Goal: Information Seeking & Learning: Learn about a topic

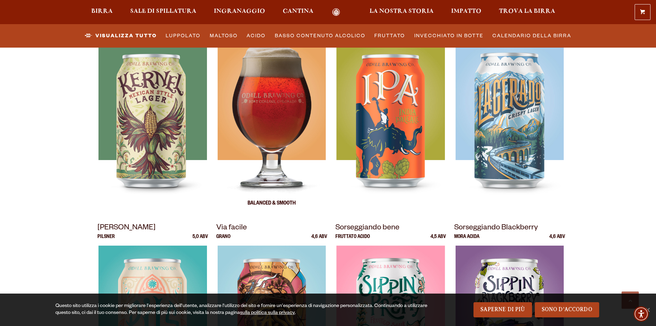
scroll to position [448, 0]
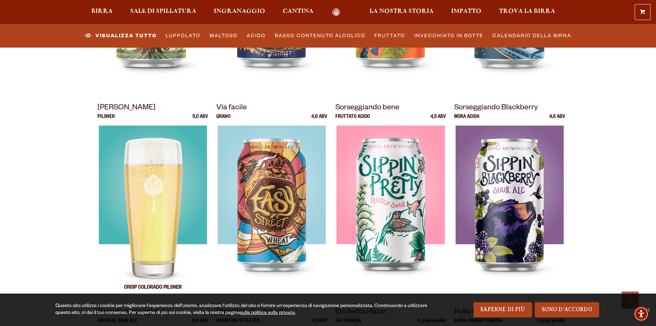
click at [146, 209] on img at bounding box center [153, 211] width 108 height 172
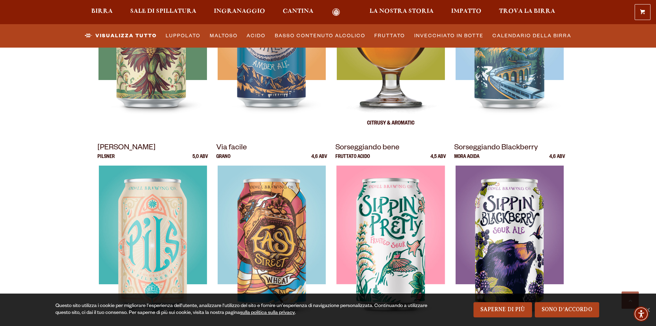
scroll to position [345, 0]
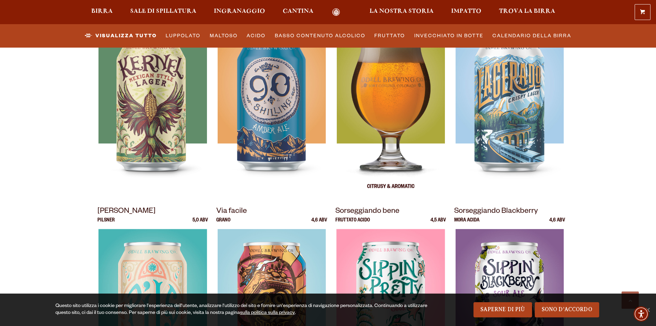
click at [395, 108] on img at bounding box center [391, 111] width 108 height 172
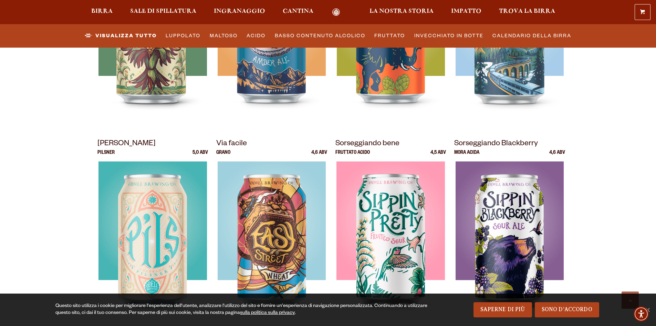
scroll to position [414, 0]
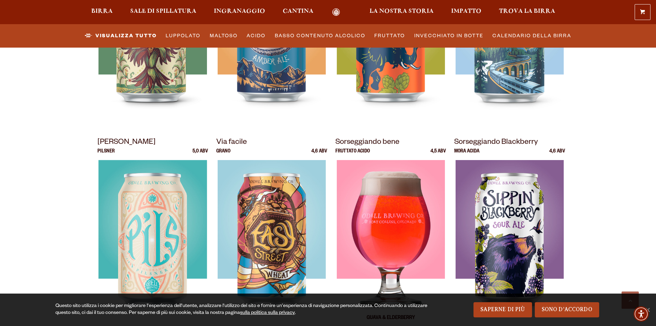
click at [399, 202] on img at bounding box center [391, 246] width 108 height 172
click at [417, 279] on div at bounding box center [391, 246] width 111 height 172
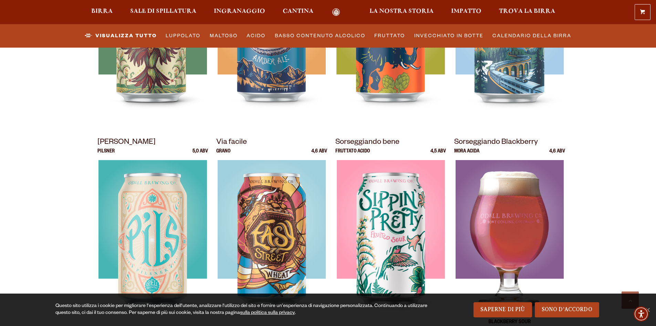
click at [517, 220] on img at bounding box center [510, 246] width 108 height 172
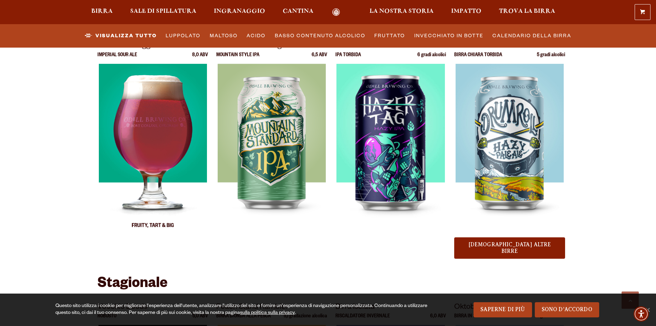
scroll to position [724, 0]
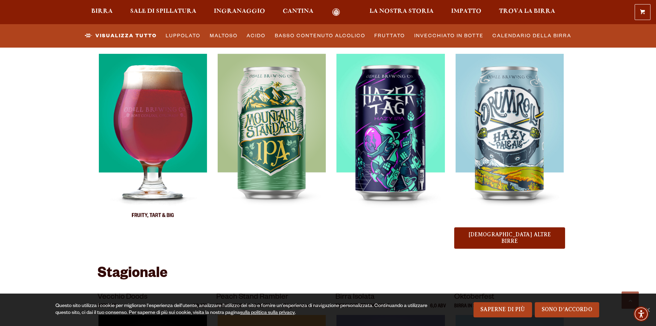
click at [139, 126] on img at bounding box center [153, 140] width 108 height 172
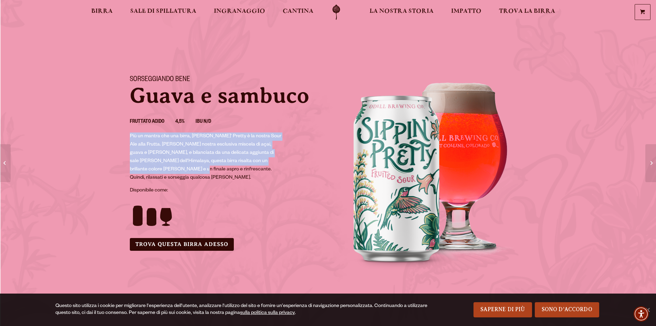
drag, startPoint x: 130, startPoint y: 134, endPoint x: 159, endPoint y: 170, distance: 45.9
click at [159, 170] on font "Più un mantra che una birra, [PERSON_NAME]' Pretty è la nostra Sour Ale alla Fr…" at bounding box center [206, 157] width 152 height 47
copy font "Più un mantra che una birra, [PERSON_NAME]' Pretty è la nostra Sour Ale alla Fr…"
click at [217, 152] on font "Più un mantra che una birra, [PERSON_NAME]' Pretty è la nostra Sour Ale alla Fr…" at bounding box center [206, 157] width 152 height 47
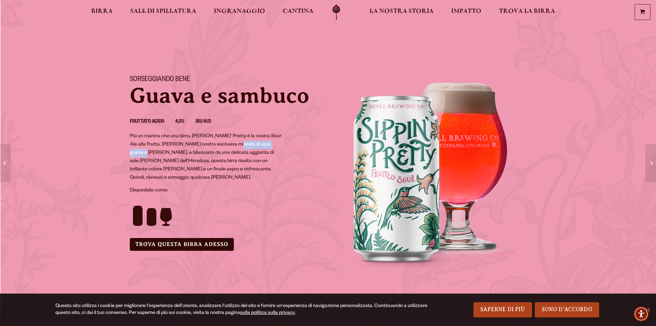
drag, startPoint x: 229, startPoint y: 147, endPoint x: 283, endPoint y: 145, distance: 54.1
click at [283, 145] on div "Sorseggiando bene Guava e [PERSON_NAME] Fruttato acido 4,5% IBU N/D Più un mant…" at bounding box center [225, 163] width 207 height 192
copy font "açai, guava e sambuco,"
click at [134, 136] on font "Più un mantra che una birra, [PERSON_NAME]' Pretty è la nostra Sour Ale alla Fr…" at bounding box center [206, 157] width 152 height 47
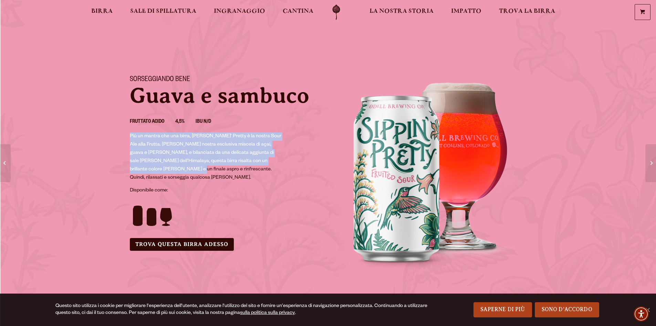
drag, startPoint x: 130, startPoint y: 134, endPoint x: 157, endPoint y: 167, distance: 42.6
click at [157, 167] on font "Più un mantra che una birra, [PERSON_NAME]' Pretty è la nostra Sour Ale alla Fr…" at bounding box center [206, 157] width 152 height 47
copy font "Più un mantra che una birra, [PERSON_NAME]' Pretty è la nostra Sour Ale alla Fr…"
drag, startPoint x: 130, startPoint y: 134, endPoint x: 158, endPoint y: 168, distance: 43.8
click at [158, 168] on font "Più un mantra che una birra, [PERSON_NAME]' Pretty è la nostra Sour Ale alla Fr…" at bounding box center [205, 157] width 151 height 47
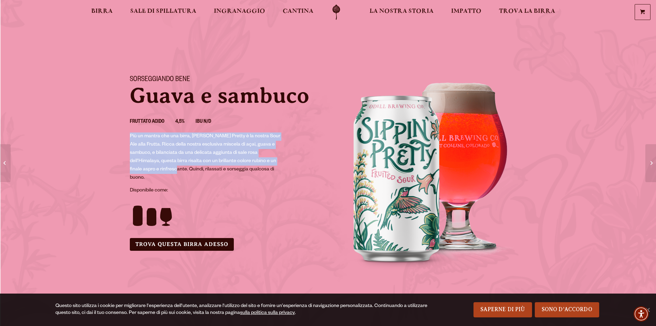
copy font "Più un mantra che una birra, [PERSON_NAME]' Pretty è la nostra Sour Ale alla Fr…"
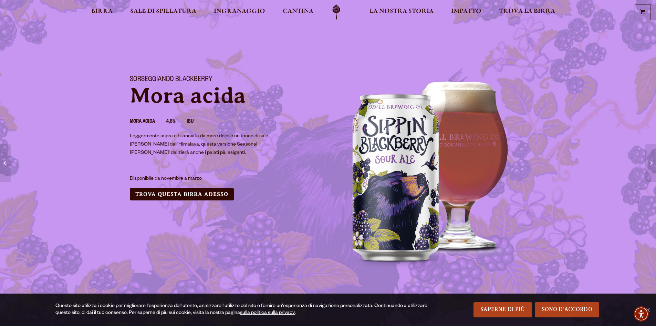
click at [164, 137] on font "Leggermente aspra e bilanciata da more dolci e un tocco di sale marino rosa del…" at bounding box center [199, 145] width 139 height 22
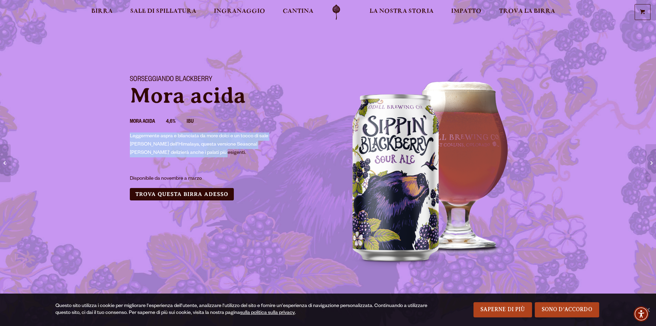
drag, startPoint x: 130, startPoint y: 136, endPoint x: 187, endPoint y: 154, distance: 60.5
click at [187, 154] on p "Leggermente aspra e bilanciata da more dolci e un tocco di sale marino rosa del…" at bounding box center [206, 144] width 152 height 25
copy font "Leggermente aspra e bilanciata da more dolci e un tocco di sale marino rosa del…"
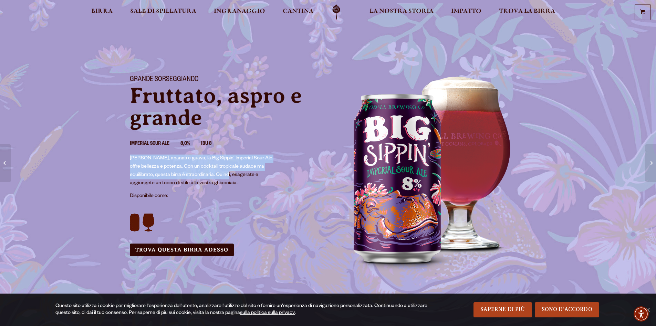
drag, startPoint x: 128, startPoint y: 157, endPoint x: 217, endPoint y: 176, distance: 91.9
click at [217, 176] on div "Grande sorseggiando Fruttato, aspro e grande Imperial Sour Ale 8,0% IBU 8 Ricca…" at bounding box center [225, 165] width 207 height 197
copy font "Ricca di mandarino, ananas e guava, la Big Sippin' Imperial Sour Ale offre bell…"
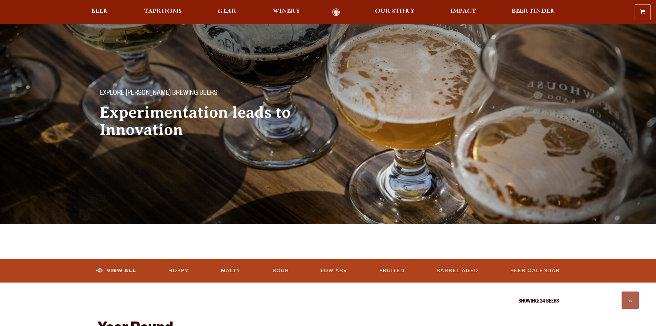
scroll to position [724, 0]
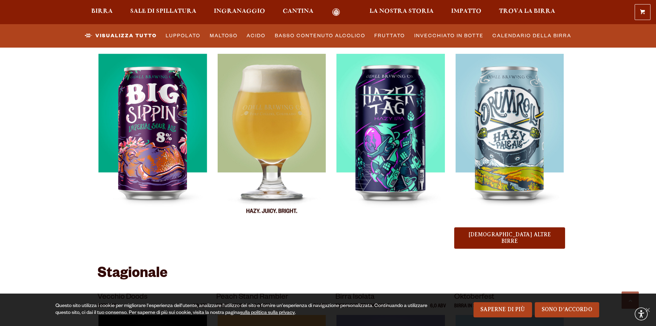
click at [285, 120] on img at bounding box center [272, 140] width 109 height 172
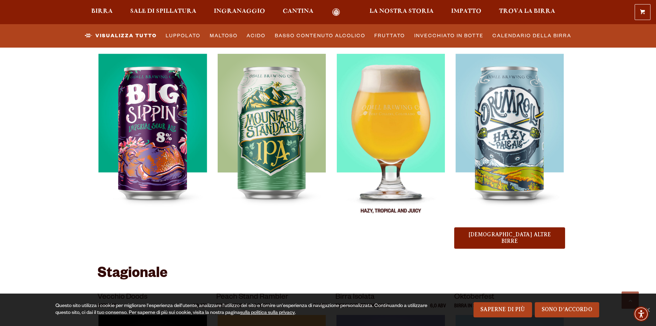
click at [415, 130] on img at bounding box center [391, 140] width 109 height 172
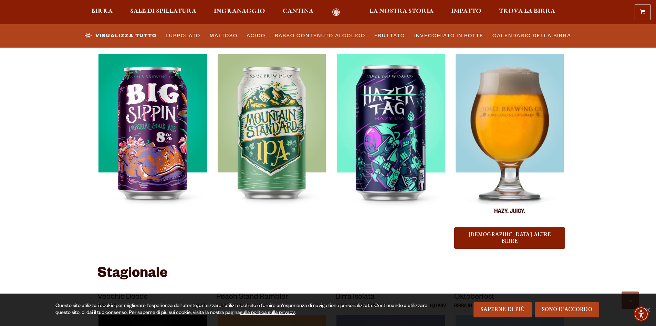
click at [509, 161] on img at bounding box center [510, 140] width 109 height 172
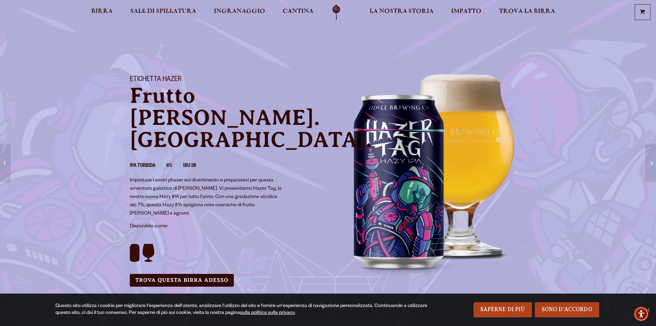
drag, startPoint x: 214, startPoint y: 176, endPoint x: 214, endPoint y: 191, distance: 14.5
click at [214, 191] on p "Impostate i vostri phaser sul divertimento e preparatevi per questa avventura g…" at bounding box center [206, 196] width 152 height 41
copy font "Con una gradazione alcolica del 7%, questa Hazy IPA sprigiona note cosmiche di …"
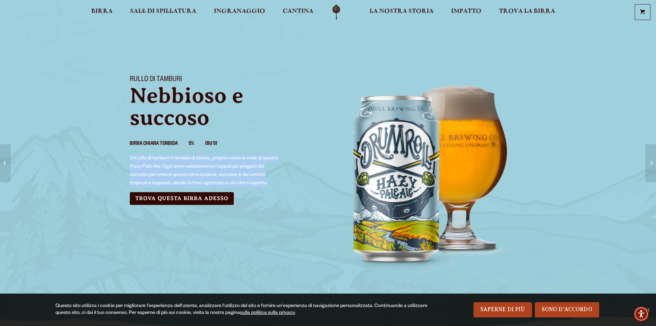
drag, startPoint x: 131, startPoint y: 158, endPoint x: 272, endPoint y: 186, distance: 143.0
click at [272, 186] on p "Un rullo di tamburi ti riempie di attesa, proprio come le note di questa Hazy P…" at bounding box center [206, 170] width 152 height 33
copy font "Un rullo di tamburi ti riempie di attesa, proprio come le note di questa Hazy P…"
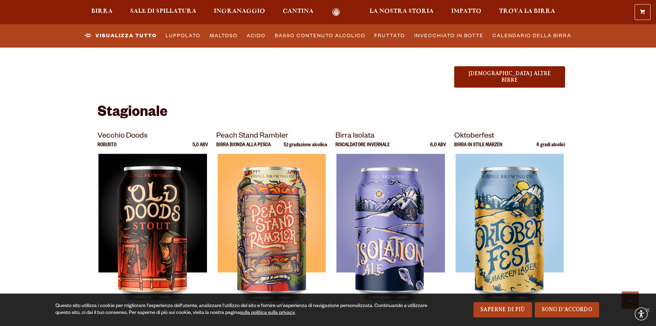
scroll to position [896, 0]
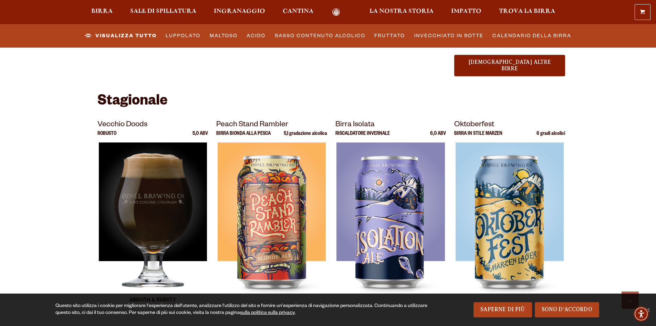
click at [161, 159] on img at bounding box center [153, 228] width 108 height 172
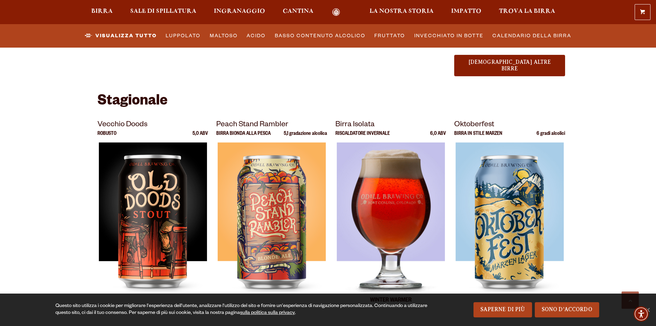
click at [400, 190] on img at bounding box center [391, 228] width 109 height 172
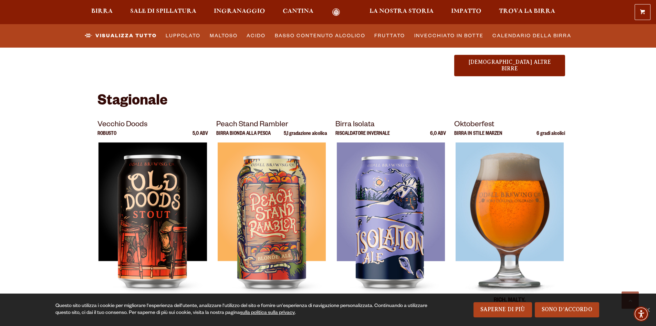
click at [529, 186] on img at bounding box center [510, 228] width 109 height 172
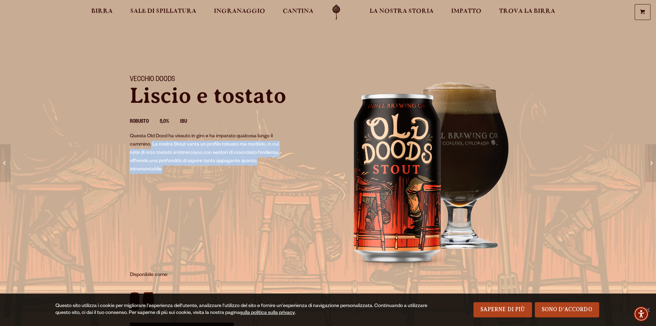
drag, startPoint x: 151, startPoint y: 143, endPoint x: 188, endPoint y: 167, distance: 44.1
click at [169, 173] on p "Questa Old Dood ha vissuto in giro e ha imparato qualcosa lungo il cammino. La …" at bounding box center [206, 152] width 152 height 41
copy font "La nostra Stout vanta un profilo robusto ma morbido, in cui note di orzo tostat…"
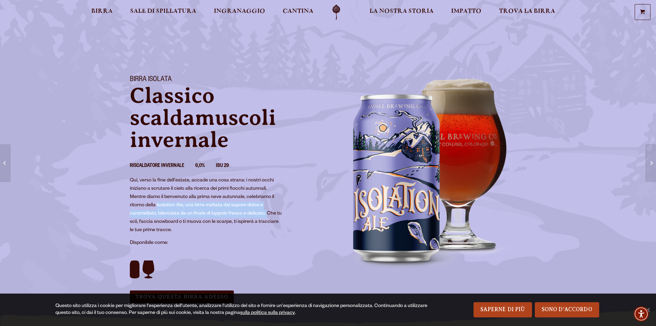
drag, startPoint x: 156, startPoint y: 204, endPoint x: 267, endPoint y: 213, distance: 111.0
click at [267, 213] on font "Qui, verso la fine dell'estate, accade una cosa strana: i nostri occhi iniziano…" at bounding box center [206, 205] width 152 height 55
copy font "Isolation Ale, una birra maltata dal sapore dolce e caramellato, bilanciata da …"
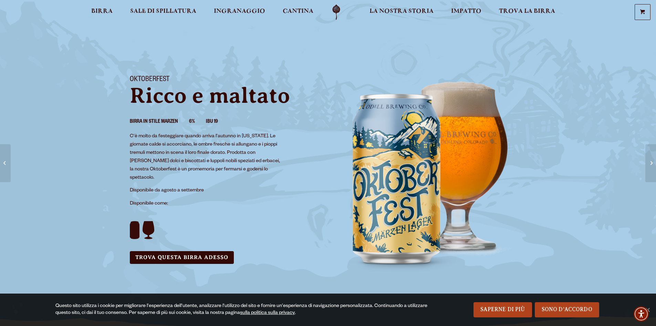
click at [130, 134] on font "C'è molto da festeggiare quando arriva l'autunno in Colorado. Le giornate calde…" at bounding box center [205, 157] width 150 height 47
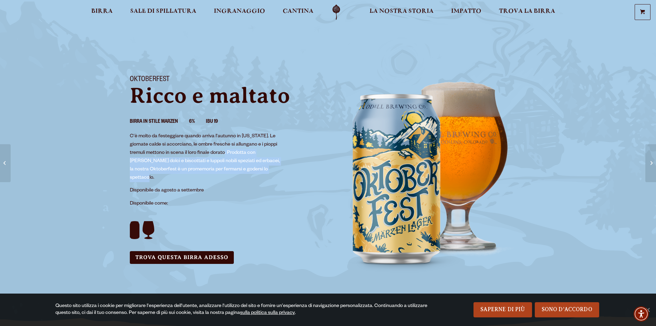
drag, startPoint x: 227, startPoint y: 151, endPoint x: 276, endPoint y: 168, distance: 52.3
click at [276, 168] on p "C'è molto da festeggiare quando arriva l'autunno in Colorado. Le giornate calde…" at bounding box center [206, 157] width 152 height 50
copy font "Prodotta con malti Monaco dolci e biscottati e luppoli nobili speziati ed erbac…"
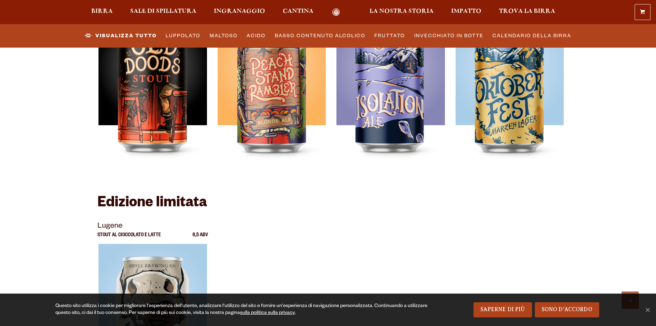
scroll to position [1034, 0]
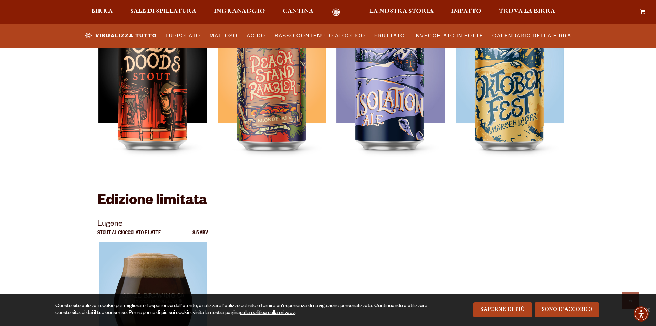
click at [134, 258] on img at bounding box center [153, 328] width 108 height 172
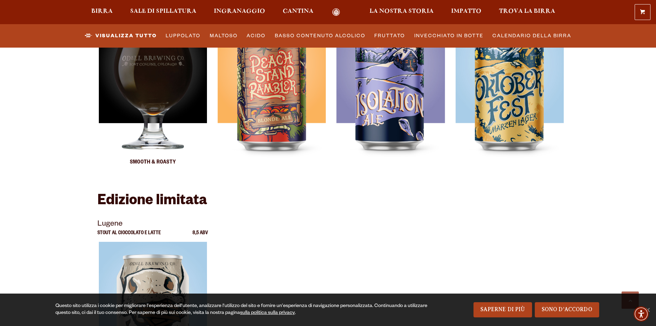
click at [169, 109] on div at bounding box center [153, 90] width 111 height 172
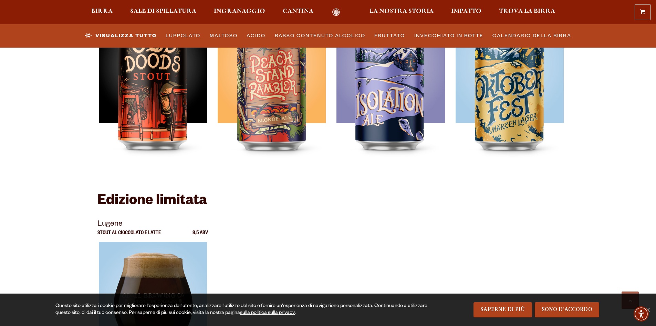
click at [194, 248] on div at bounding box center [153, 328] width 111 height 172
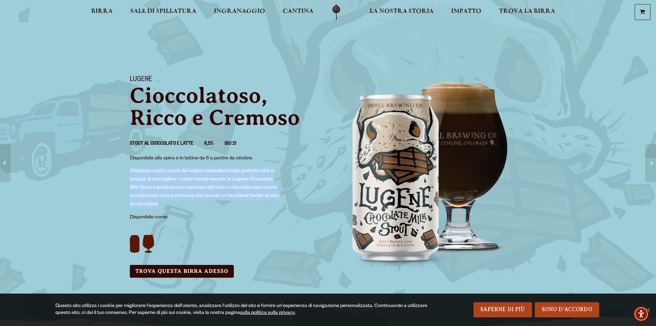
drag, startPoint x: 130, startPoint y: 171, endPoint x: 161, endPoint y: 206, distance: 46.6
click at [161, 206] on p "Chiamata così in onore del nostro contadino locale preferito che si occupa di r…" at bounding box center [206, 187] width 152 height 41
copy font "Chiamata così in onore del nostro contadino locale preferito che si occupa di r…"
